Goal: Entertainment & Leisure: Consume media (video, audio)

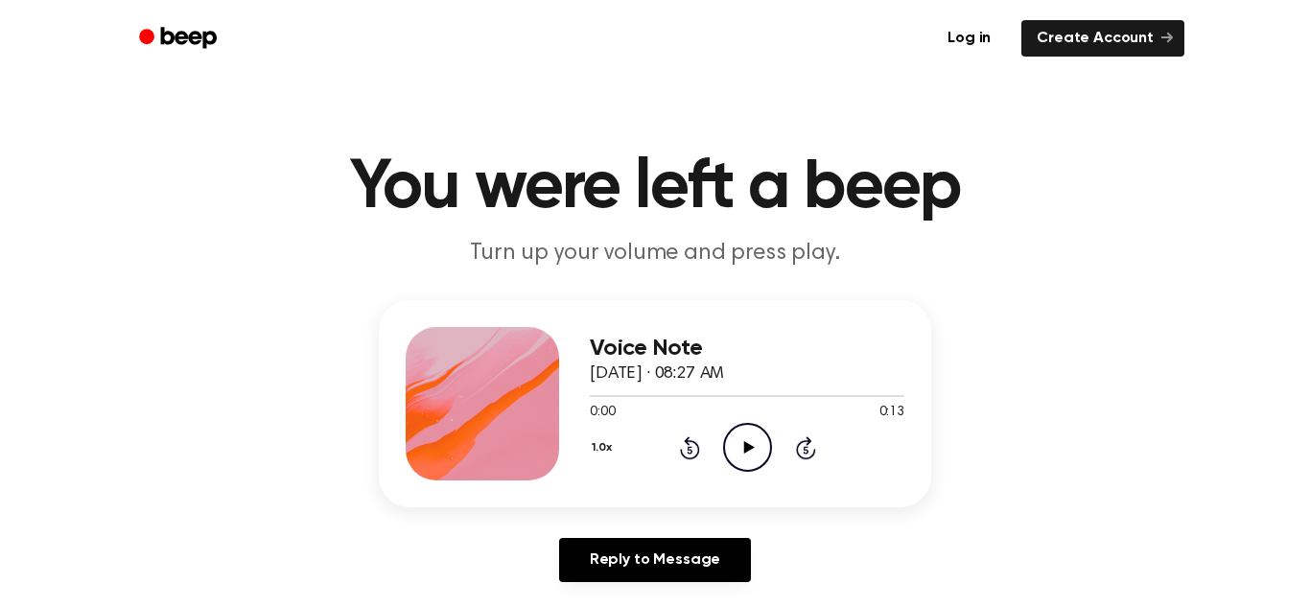
click at [729, 442] on icon "Play Audio" at bounding box center [747, 447] width 49 height 49
click at [729, 442] on icon "Pause Audio" at bounding box center [747, 447] width 49 height 49
click at [729, 442] on icon "Play Audio" at bounding box center [747, 447] width 49 height 49
click at [753, 442] on icon "Play Audio" at bounding box center [747, 447] width 49 height 49
click at [733, 450] on icon "Play Audio" at bounding box center [747, 447] width 49 height 49
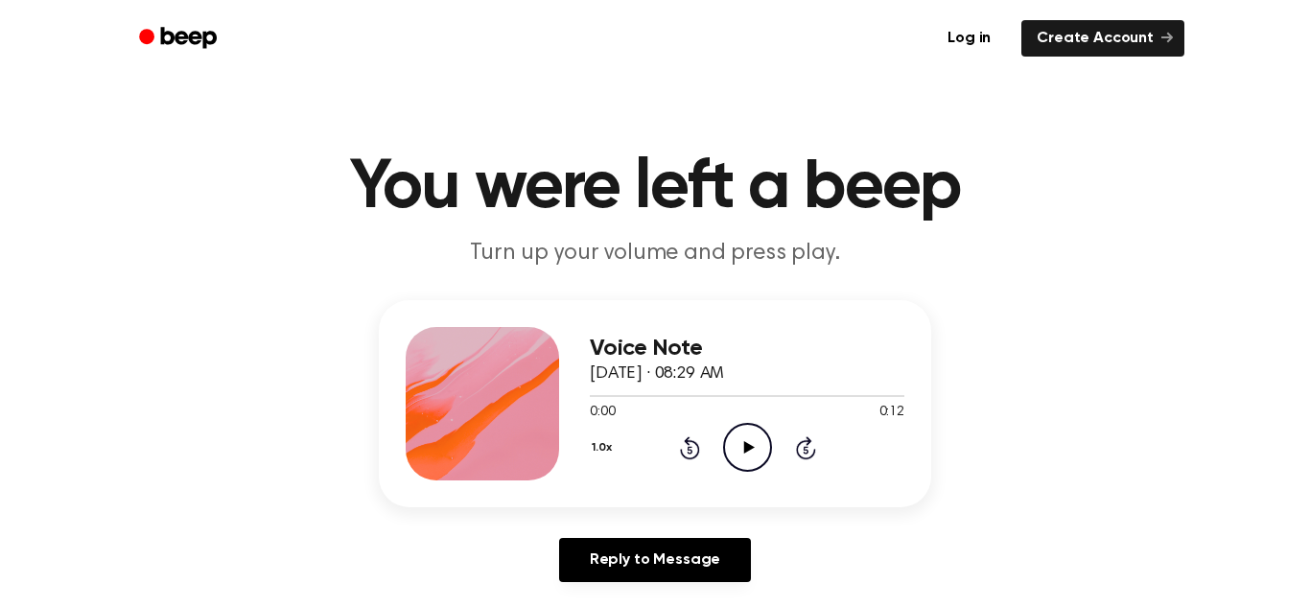
click at [737, 460] on icon "Play Audio" at bounding box center [747, 447] width 49 height 49
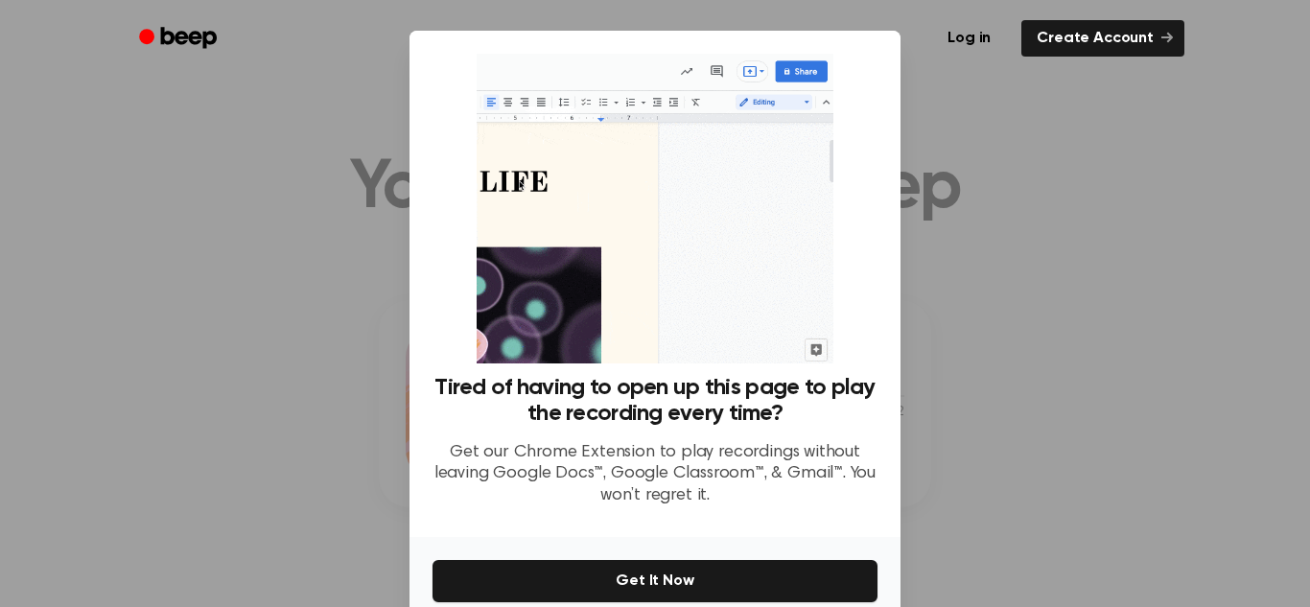
scroll to position [91, 0]
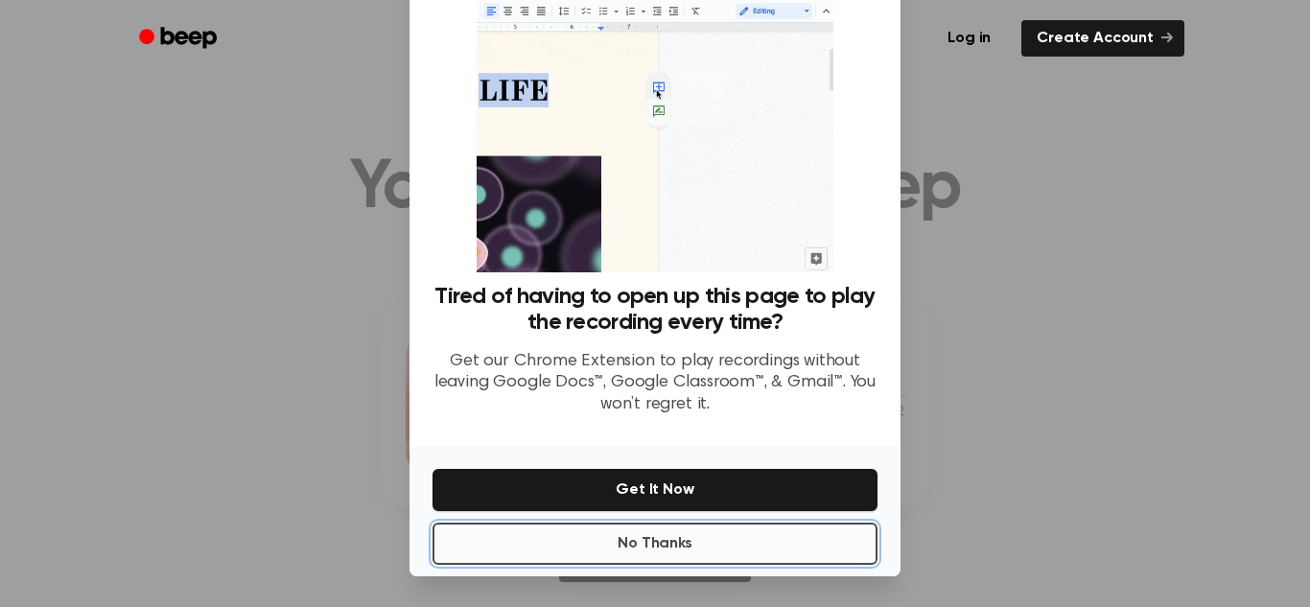
click at [710, 539] on button "No Thanks" at bounding box center [655, 544] width 445 height 42
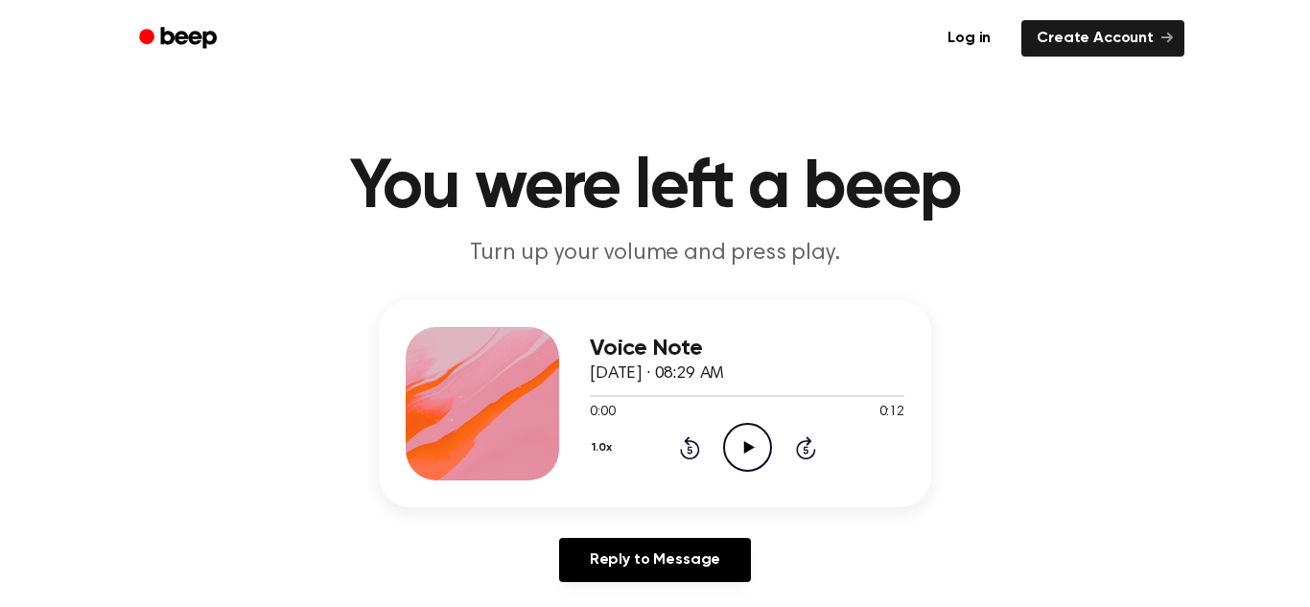
click at [748, 454] on icon "Play Audio" at bounding box center [747, 447] width 49 height 49
click at [748, 454] on icon "Pause Audio" at bounding box center [747, 447] width 49 height 49
drag, startPoint x: 774, startPoint y: 397, endPoint x: 593, endPoint y: 406, distance: 181.5
click at [593, 406] on div "0:07 0:12 Your browser does not support the [object Object] element." at bounding box center [747, 405] width 315 height 35
click at [593, 406] on span "0:07" at bounding box center [602, 413] width 25 height 20
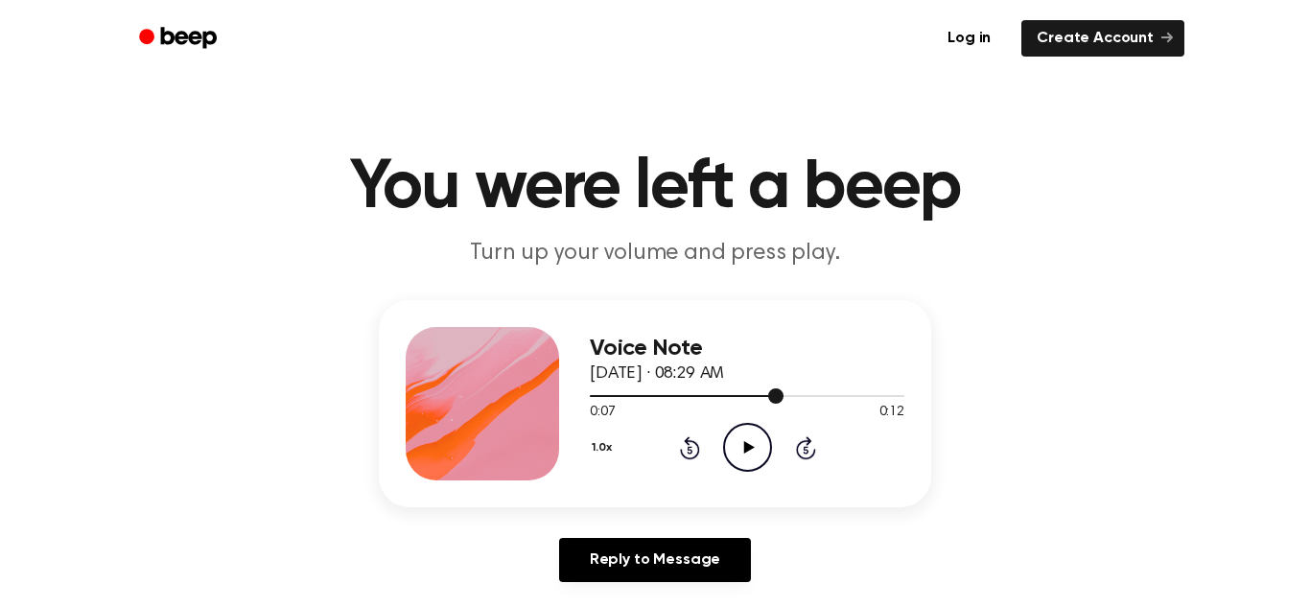
click at [595, 391] on div at bounding box center [747, 395] width 315 height 15
click at [740, 436] on icon "Play Audio" at bounding box center [747, 447] width 49 height 49
click at [740, 436] on icon "Pause Audio" at bounding box center [747, 447] width 49 height 49
drag, startPoint x: 709, startPoint y: 388, endPoint x: 609, endPoint y: 390, distance: 99.8
click at [609, 390] on div at bounding box center [747, 395] width 315 height 15
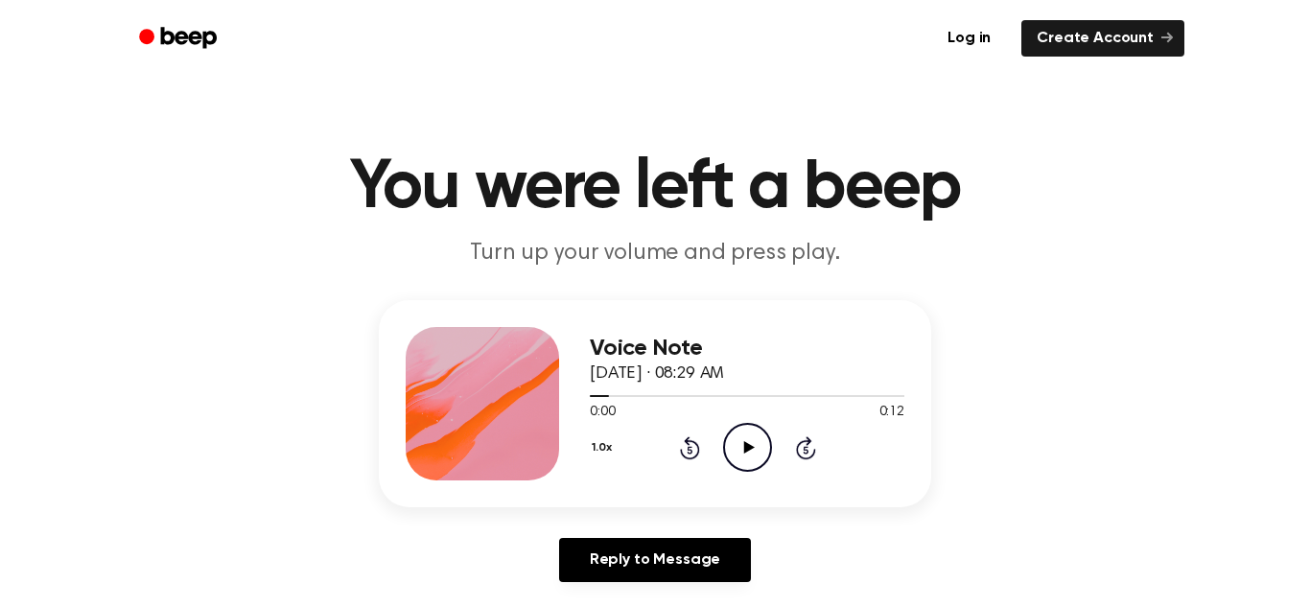
click at [745, 446] on icon at bounding box center [748, 447] width 11 height 12
click at [734, 454] on icon "Play Audio" at bounding box center [747, 447] width 49 height 49
click at [751, 437] on icon "Play Audio" at bounding box center [747, 447] width 49 height 49
click at [749, 448] on icon at bounding box center [748, 447] width 11 height 12
click at [749, 448] on icon at bounding box center [747, 447] width 9 height 12
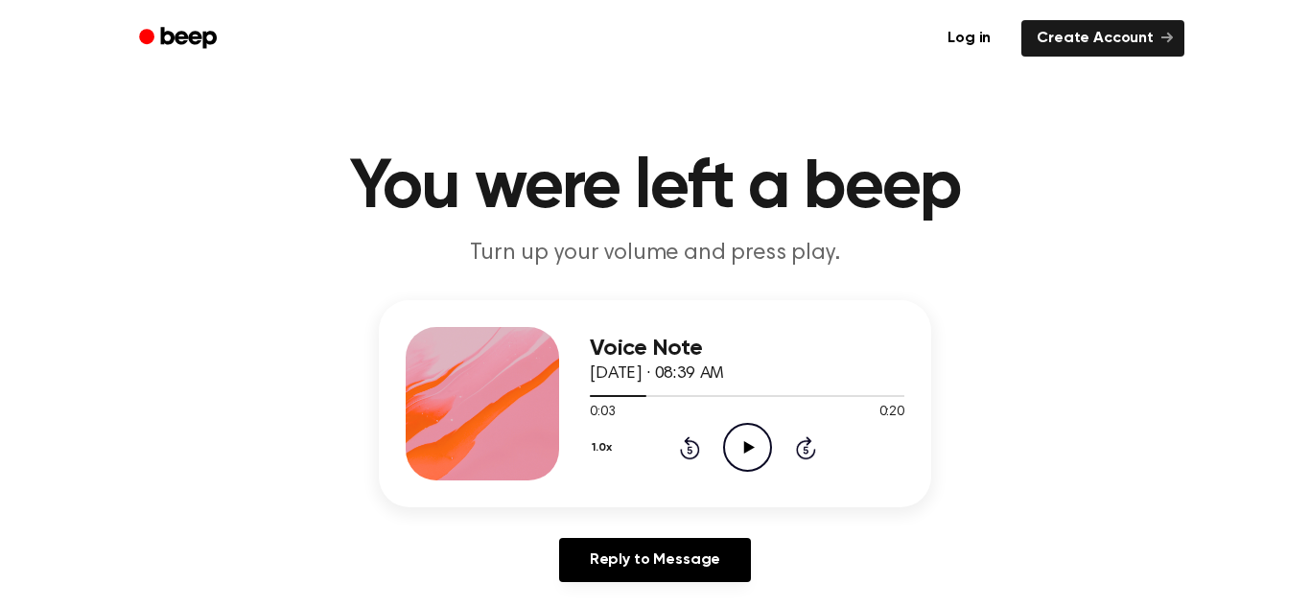
click at [749, 448] on icon at bounding box center [748, 447] width 11 height 12
